Goal: Information Seeking & Learning: Learn about a topic

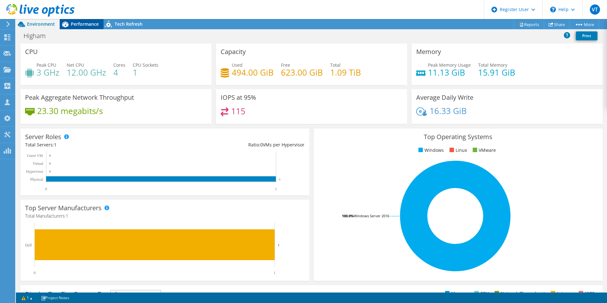
drag, startPoint x: 94, startPoint y: 25, endPoint x: 99, endPoint y: 27, distance: 5.8
click at [94, 25] on span "Performance" at bounding box center [85, 24] width 28 height 6
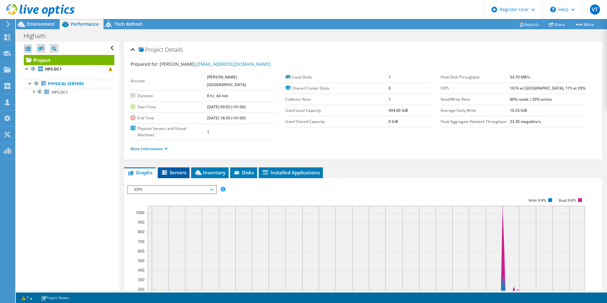
click at [176, 169] on span "Servers" at bounding box center [173, 172] width 25 height 6
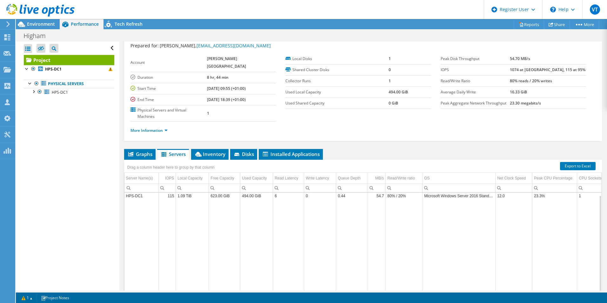
scroll to position [34, 0]
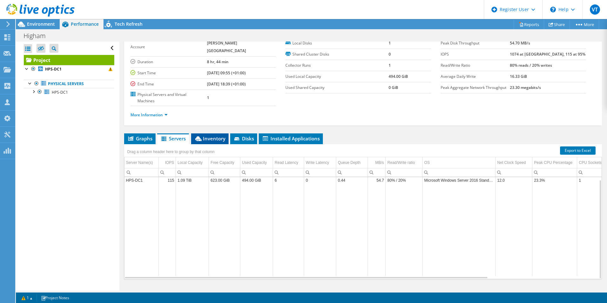
click at [207, 135] on span "Inventory" at bounding box center [209, 138] width 31 height 6
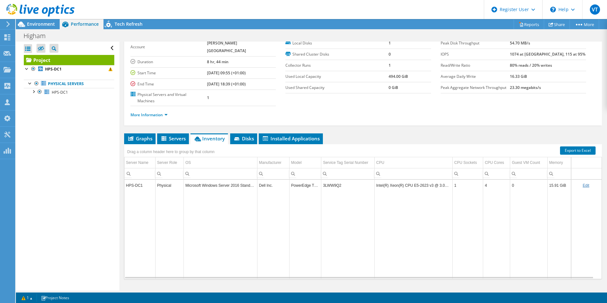
click at [328, 180] on td "3LWW9Q2" at bounding box center [347, 185] width 53 height 11
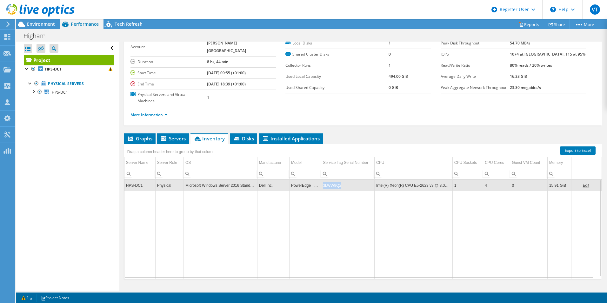
click at [328, 180] on td "3LWW9Q2" at bounding box center [347, 185] width 53 height 11
copy td "3LWW9Q2"
click at [27, 84] on div at bounding box center [30, 83] width 6 height 6
click at [31, 82] on div at bounding box center [30, 83] width 6 height 6
click at [33, 91] on div at bounding box center [33, 91] width 6 height 6
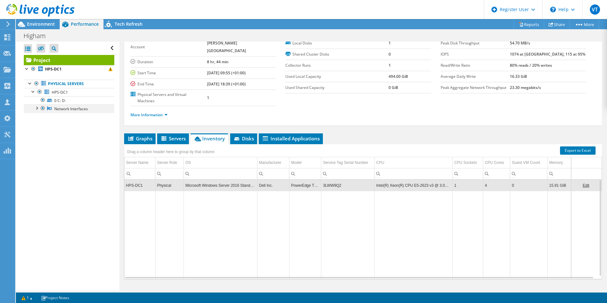
click at [37, 107] on div at bounding box center [36, 107] width 6 height 6
